Goal: Communication & Community: Connect with others

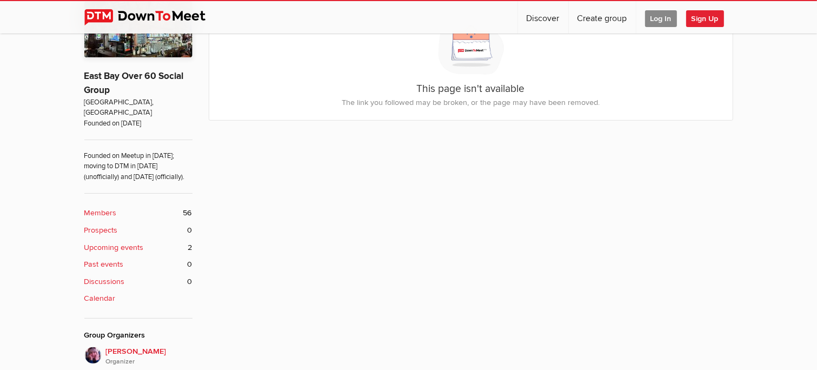
scroll to position [249, 0]
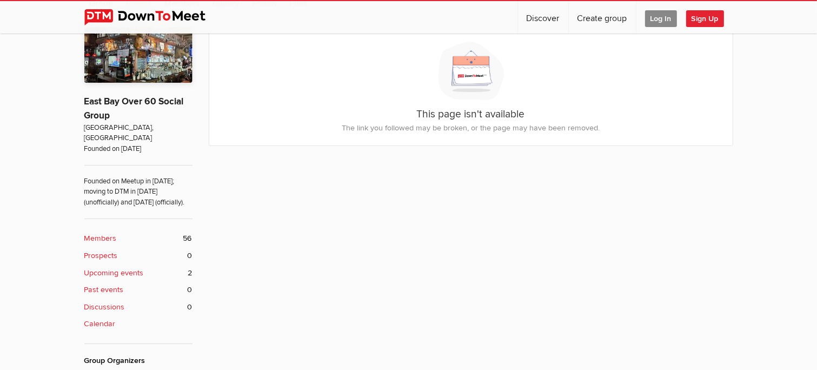
click at [701, 19] on span "Sign Up" at bounding box center [705, 18] width 38 height 17
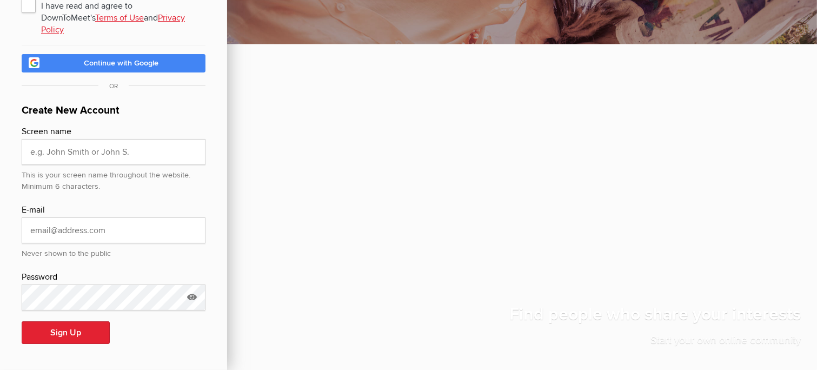
scroll to position [65, 0]
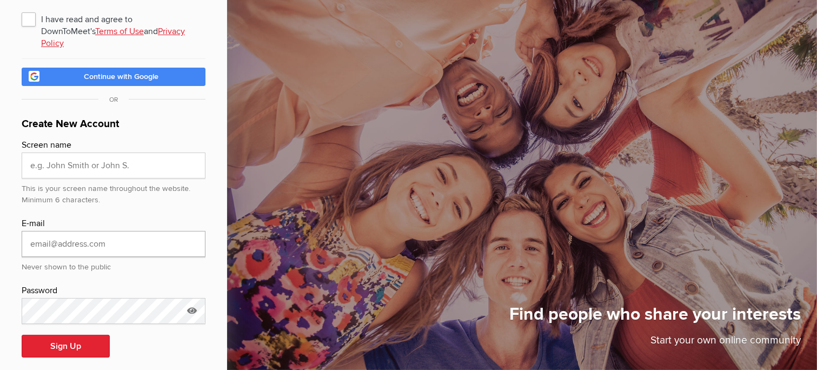
click at [32, 231] on input "email" at bounding box center [114, 244] width 184 height 26
type input "[EMAIL_ADDRESS][DOMAIN_NAME]"
click at [28, 15] on span "I have read and agree to DownToMeet's Terms of Use and Privacy Policy" at bounding box center [114, 18] width 184 height 19
click at [22, 9] on input "I have read and agree to DownToMeet's Terms of Use and Privacy Policy" at bounding box center [21, 9] width 1 height 1
checkbox input "true"
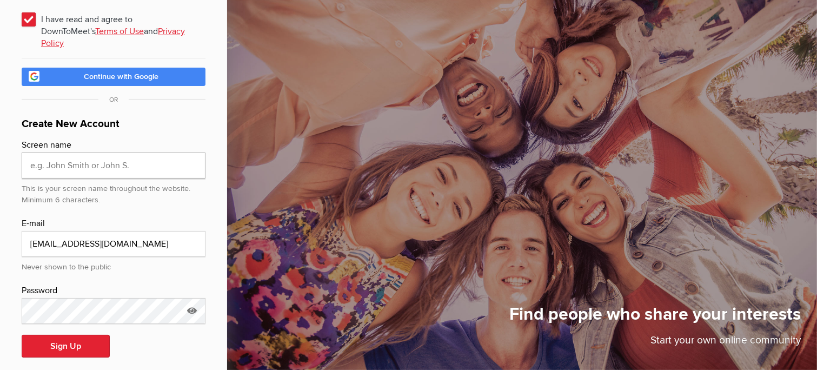
click at [32, 155] on input "text" at bounding box center [114, 165] width 184 height 26
click at [190, 298] on icon at bounding box center [192, 310] width 16 height 25
click at [191, 298] on icon at bounding box center [192, 310] width 16 height 25
click at [54, 335] on button "Sign Up" at bounding box center [66, 346] width 88 height 23
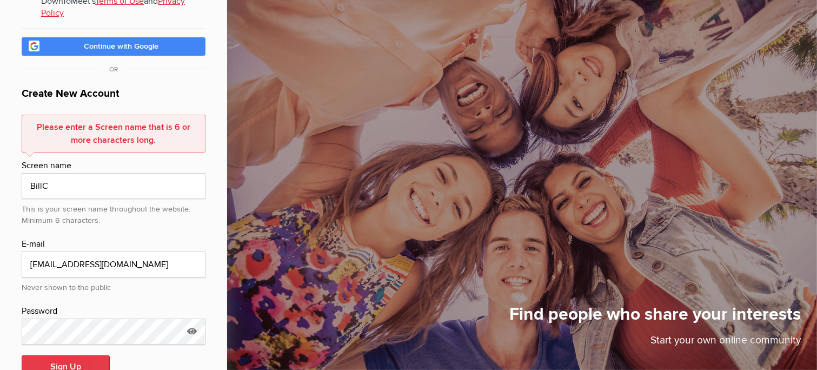
scroll to position [116, 0]
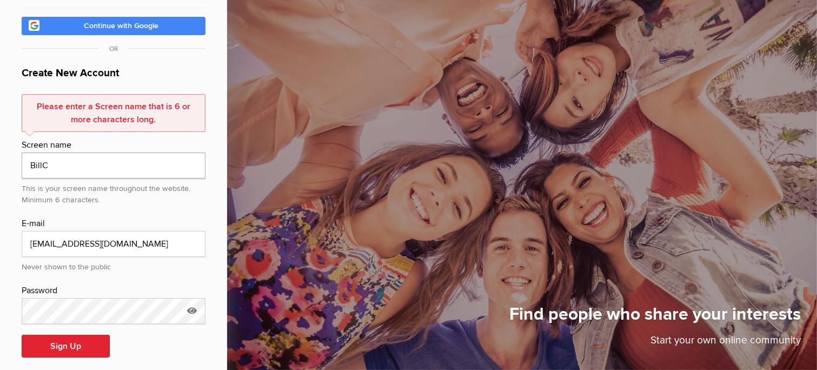
click at [52, 152] on input "BillC" at bounding box center [114, 165] width 184 height 26
type input "B"
type input "Clinch"
click at [59, 335] on button "Sign Up" at bounding box center [66, 346] width 88 height 23
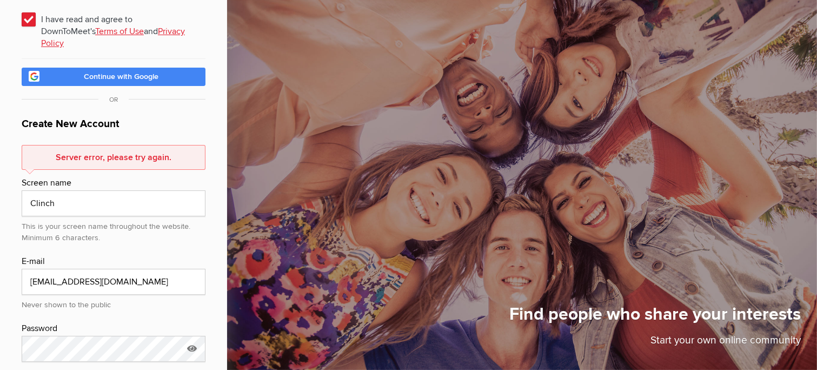
scroll to position [103, 0]
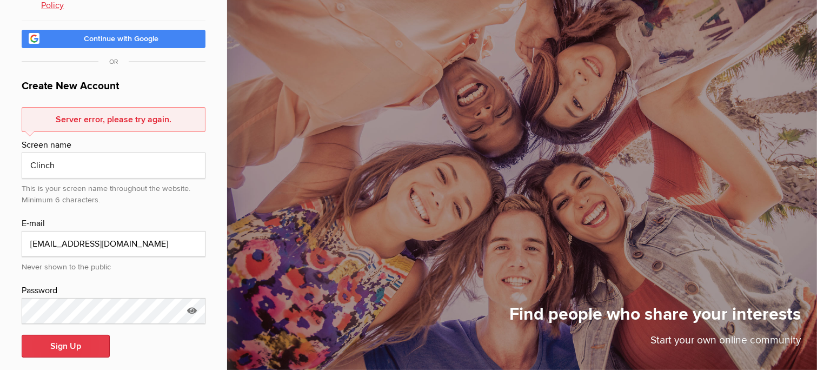
click at [61, 335] on button "Sign Up" at bounding box center [66, 346] width 88 height 23
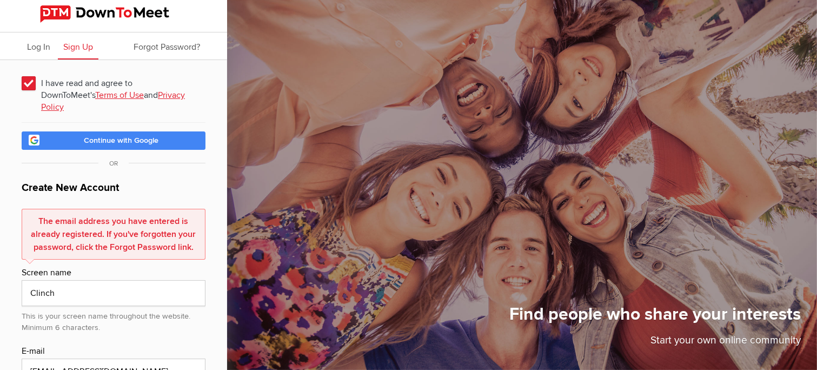
scroll to position [0, 0]
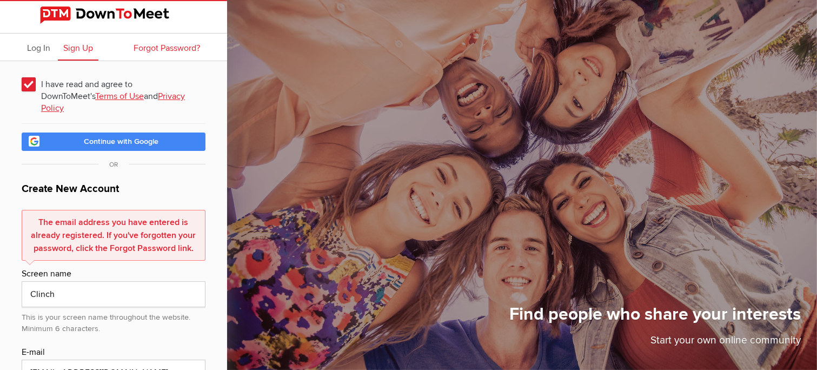
click at [170, 43] on span "Forgot Password?" at bounding box center [166, 48] width 66 height 11
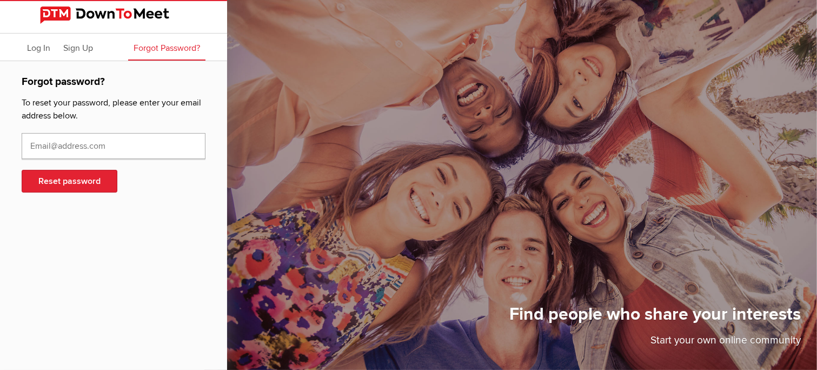
click at [42, 151] on input "text" at bounding box center [114, 146] width 184 height 26
type input "[EMAIL_ADDRESS][DOMAIN_NAME]"
click at [49, 178] on button "Reset password" at bounding box center [70, 181] width 96 height 23
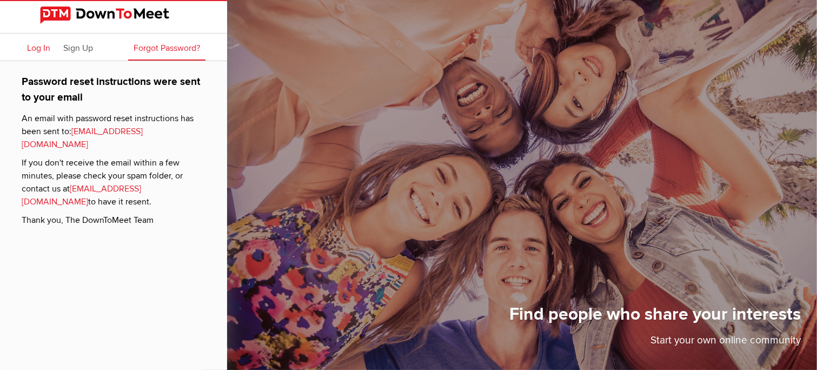
click at [43, 49] on span "Log In" at bounding box center [38, 48] width 23 height 11
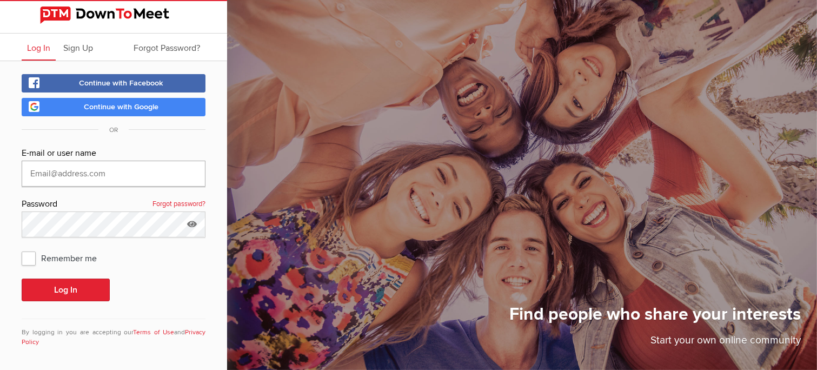
click at [39, 169] on input "text" at bounding box center [114, 174] width 184 height 26
type input "[EMAIL_ADDRESS][DOMAIN_NAME]"
click at [34, 255] on span "Remember me" at bounding box center [65, 257] width 86 height 19
click at [22, 248] on input "Remember me" at bounding box center [21, 248] width 1 height 1
checkbox input "true"
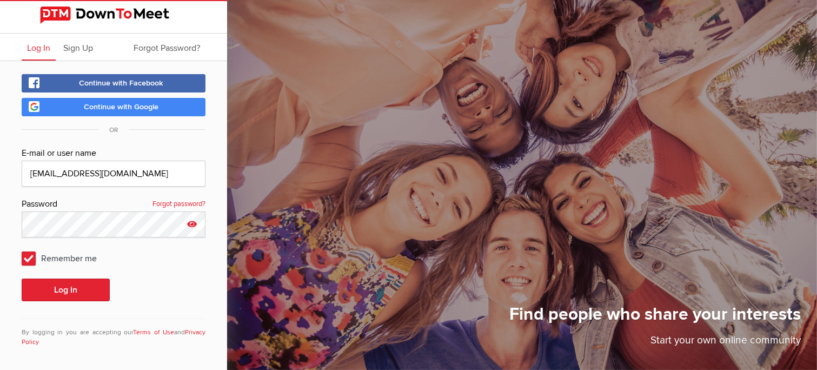
click at [191, 220] on icon at bounding box center [192, 223] width 16 height 25
click at [188, 223] on icon at bounding box center [192, 223] width 16 height 25
click at [64, 283] on button "Log In" at bounding box center [66, 289] width 88 height 23
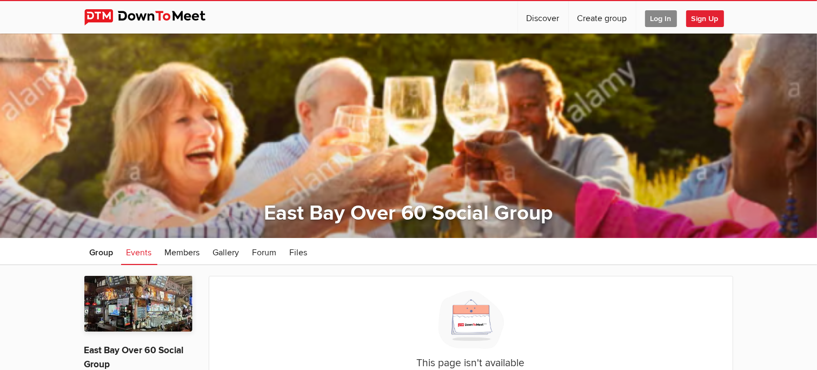
click at [656, 14] on span "Log In" at bounding box center [661, 18] width 32 height 17
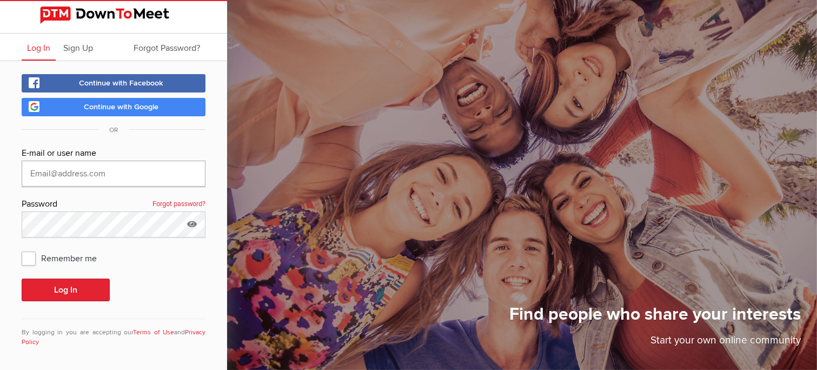
type input "[EMAIL_ADDRESS][DOMAIN_NAME]"
click at [24, 257] on span "Remember me" at bounding box center [65, 257] width 86 height 19
click at [22, 248] on input "Remember me" at bounding box center [21, 248] width 1 height 1
checkbox input "true"
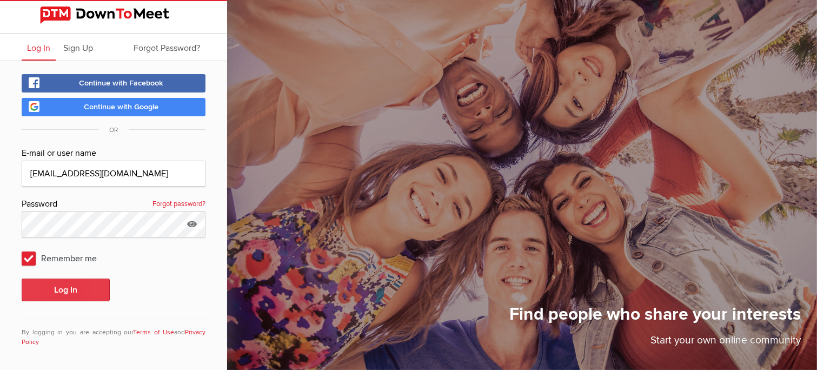
click at [49, 282] on button "Log In" at bounding box center [66, 289] width 88 height 23
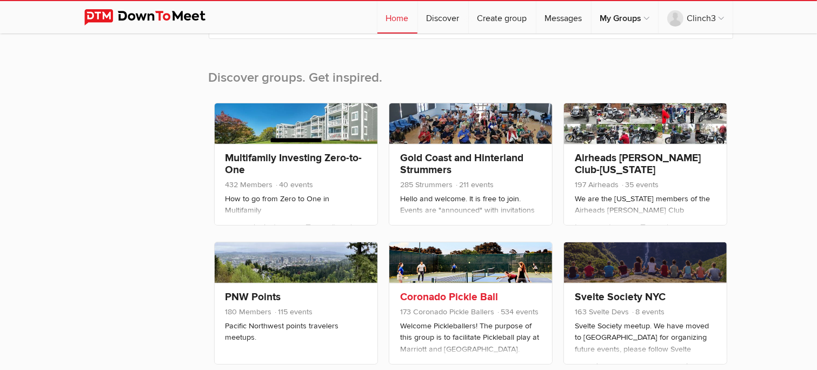
scroll to position [108, 0]
